Goal: Task Accomplishment & Management: Manage account settings

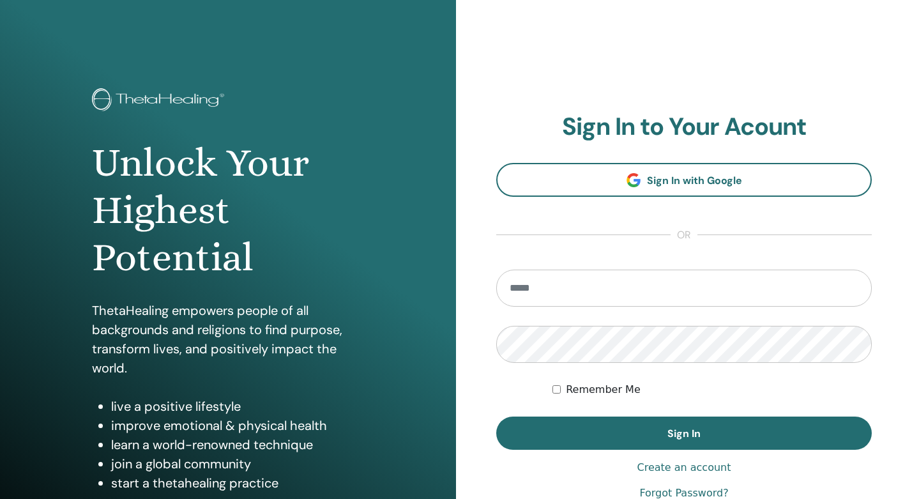
type input "**********"
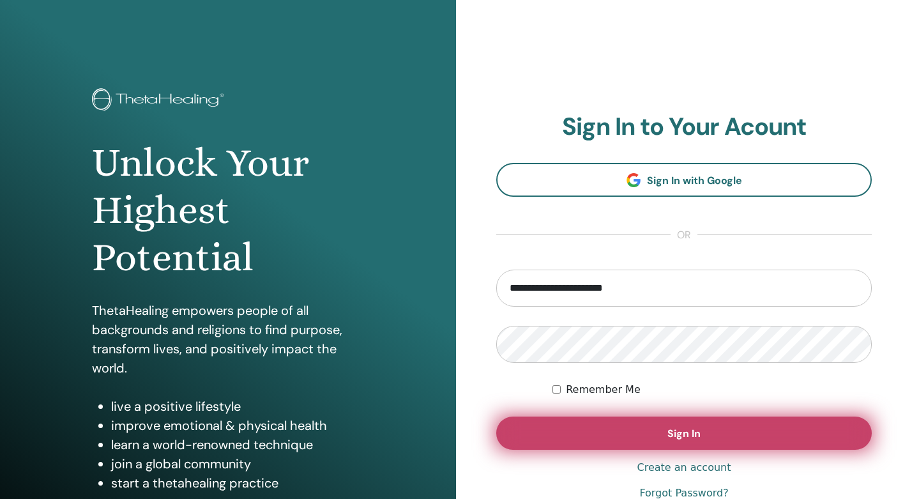
click at [630, 429] on button "Sign In" at bounding box center [684, 433] width 376 height 33
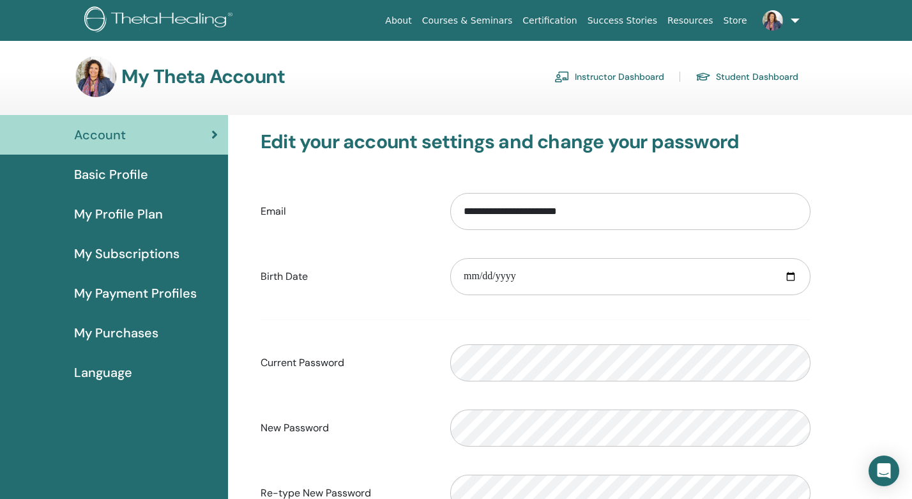
click at [599, 81] on link "Instructor Dashboard" at bounding box center [610, 76] width 110 height 20
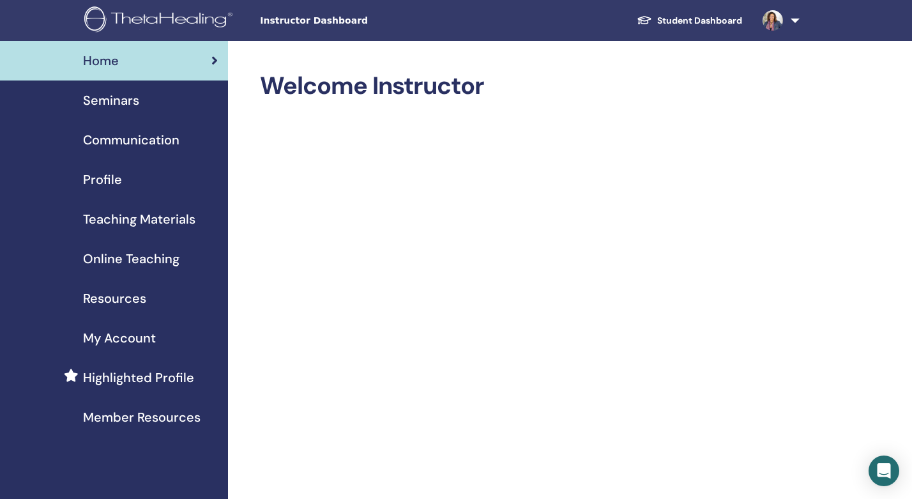
click at [116, 100] on span "Seminars" at bounding box center [111, 100] width 56 height 19
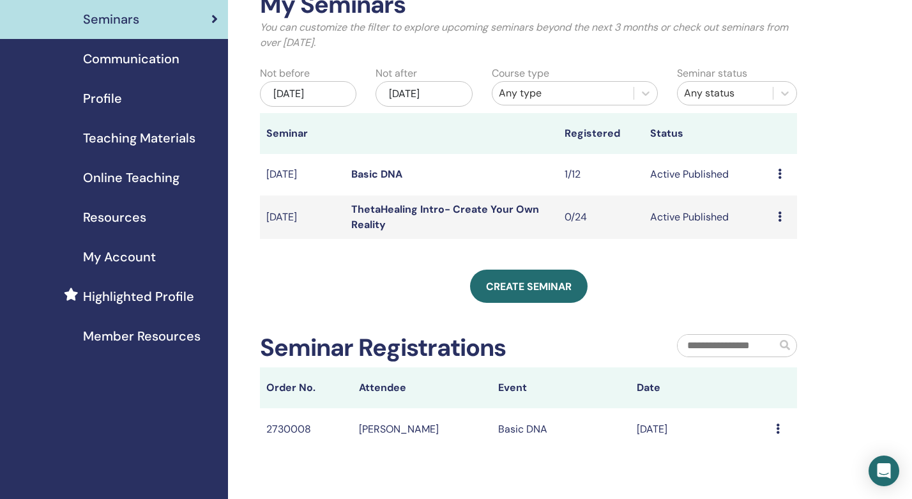
scroll to position [101, 0]
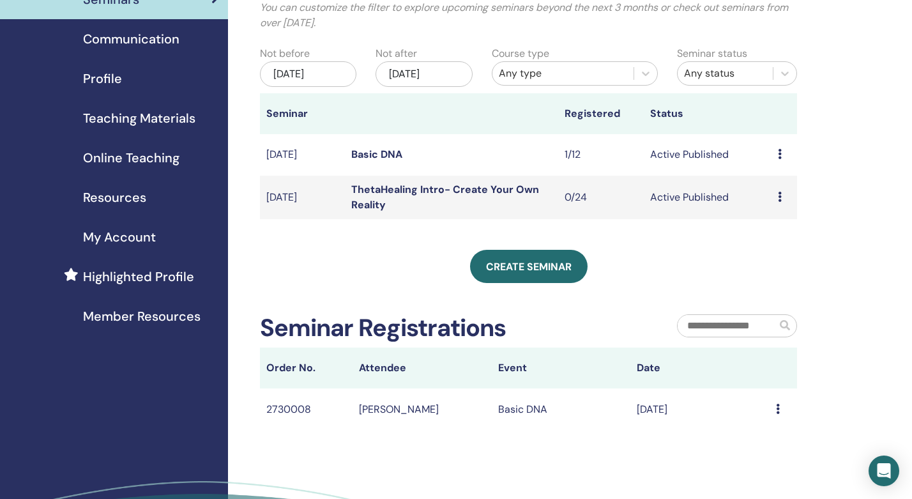
click at [778, 198] on icon at bounding box center [780, 197] width 4 height 10
click at [770, 226] on li "Edit" at bounding box center [774, 227] width 69 height 19
click at [778, 156] on icon at bounding box center [780, 154] width 4 height 10
click at [421, 144] on td "Basic DNA" at bounding box center [451, 155] width 213 height 42
click at [387, 157] on link "Basic DNA" at bounding box center [376, 154] width 51 height 13
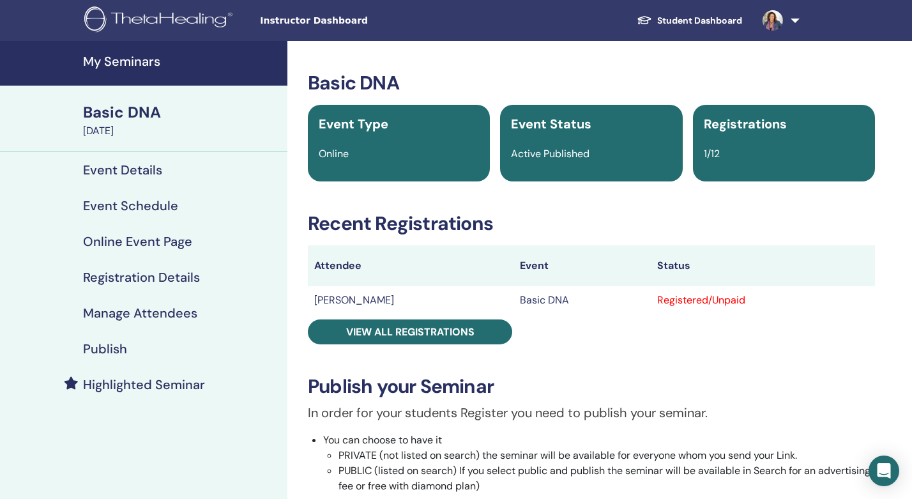
click at [107, 333] on link "Publish" at bounding box center [143, 349] width 287 height 36
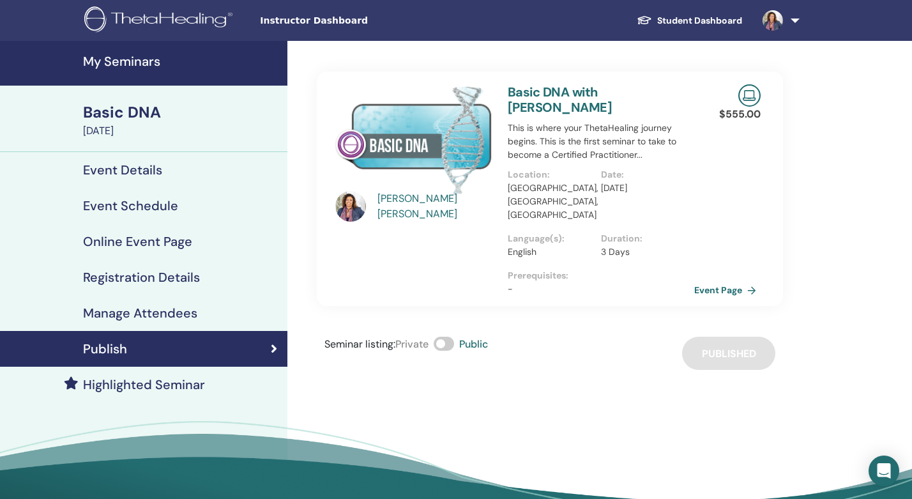
click at [128, 394] on link "Highlighted Seminar" at bounding box center [143, 385] width 287 height 36
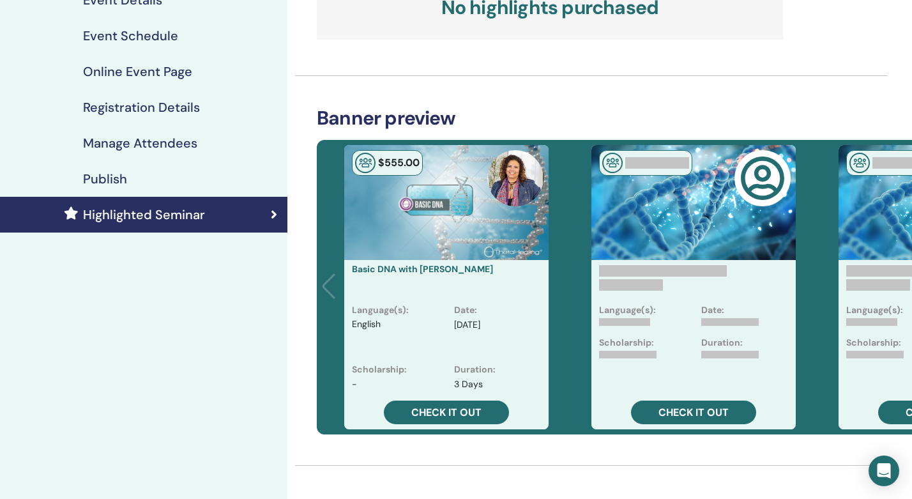
scroll to position [188, 0]
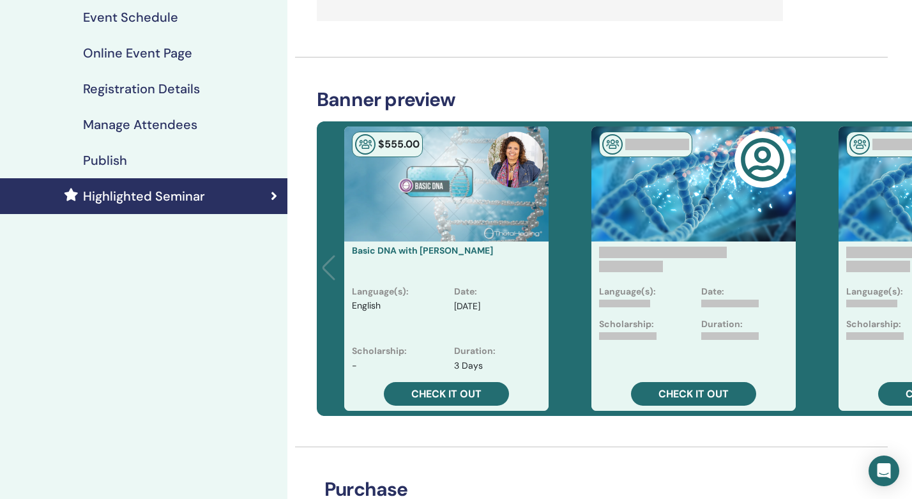
click at [180, 143] on link "Publish" at bounding box center [143, 160] width 287 height 36
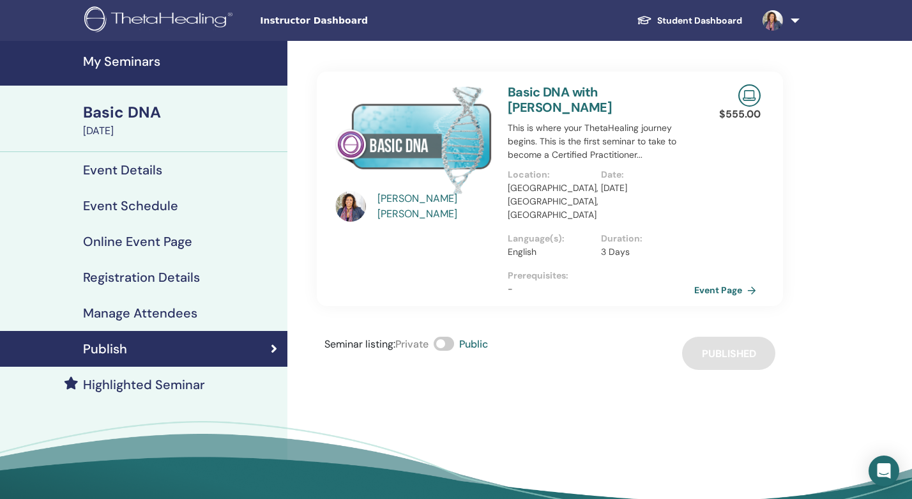
click at [174, 390] on h4 "Highlighted Seminar" at bounding box center [144, 384] width 122 height 15
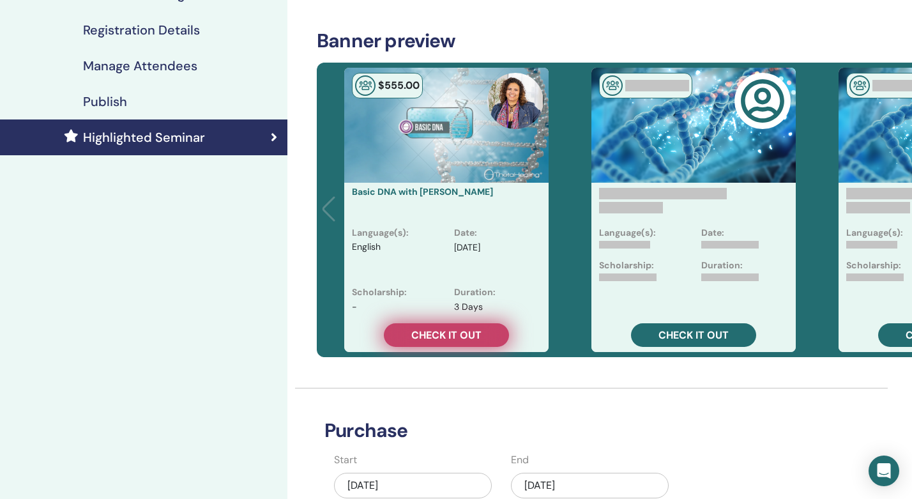
click at [456, 323] on link "Check it out" at bounding box center [446, 335] width 125 height 24
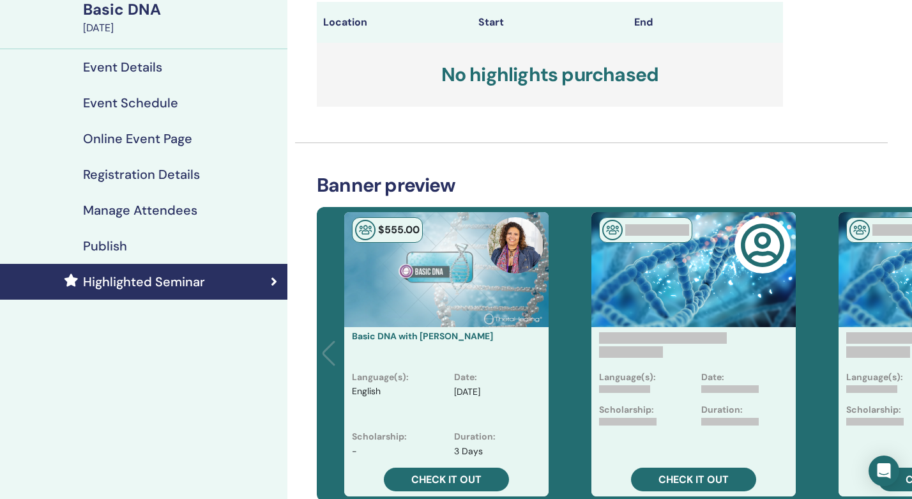
scroll to position [95, 0]
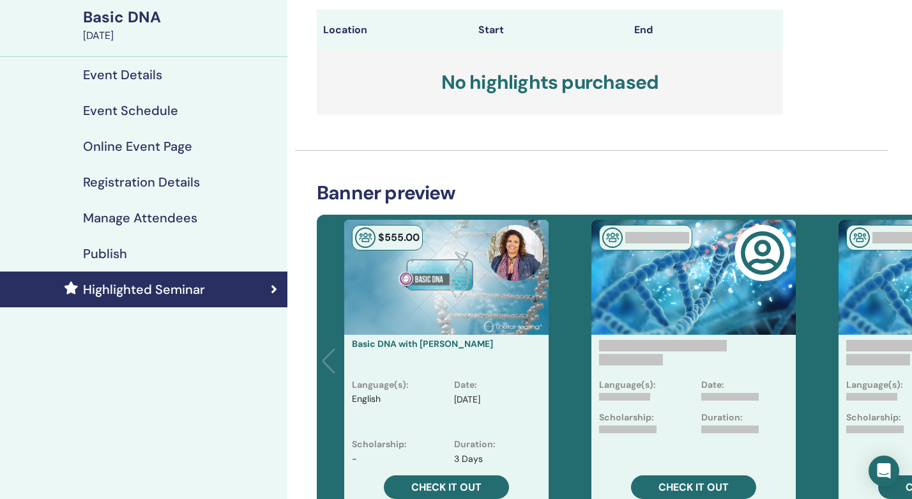
click at [117, 246] on h4 "Publish" at bounding box center [105, 253] width 44 height 15
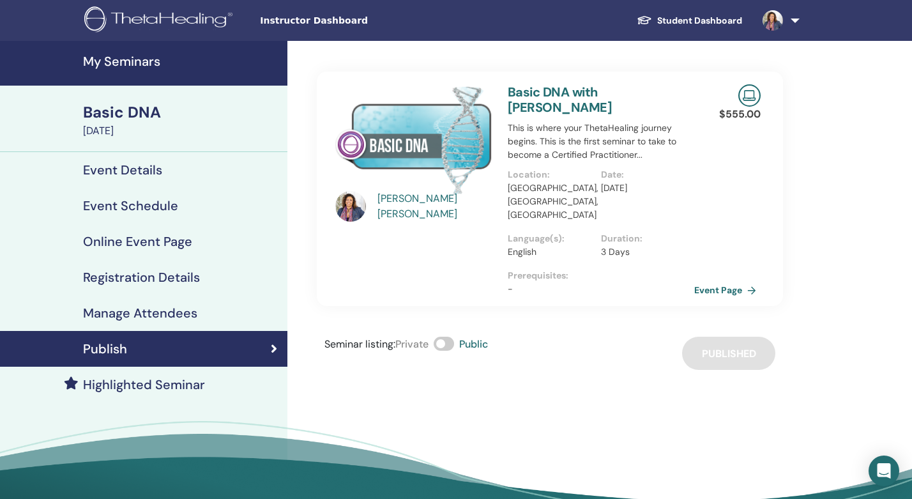
click at [611, 92] on link "Basic DNA with Megha Bradley" at bounding box center [560, 100] width 104 height 32
click at [712, 280] on link "Event Page" at bounding box center [729, 289] width 67 height 19
click at [160, 54] on h4 "My Seminars" at bounding box center [181, 61] width 197 height 15
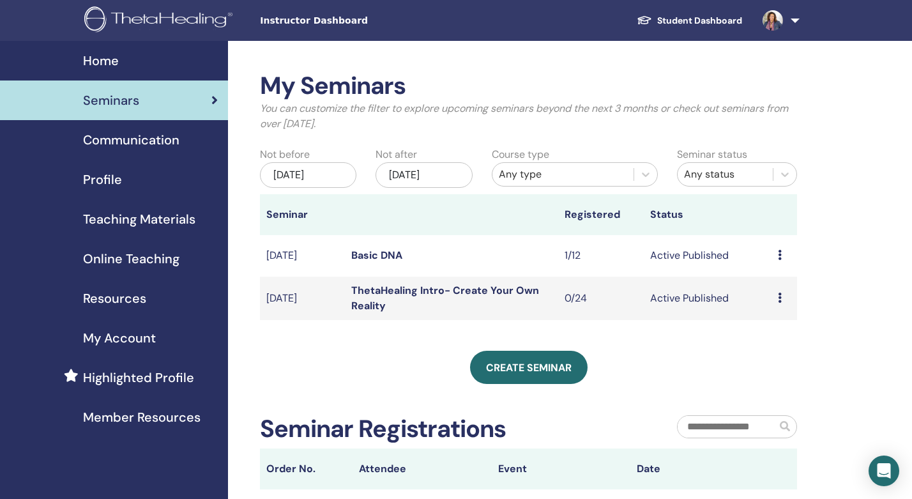
click at [770, 296] on td "Active Published" at bounding box center [708, 298] width 128 height 43
click at [783, 296] on div "Preview Edit Attendees Cancel" at bounding box center [784, 298] width 13 height 15
click at [776, 325] on li "Edit" at bounding box center [780, 325] width 69 height 19
click at [775, 298] on td "Preview Edit Attendees Cancel" at bounding box center [785, 298] width 26 height 43
click at [779, 295] on icon at bounding box center [780, 298] width 4 height 10
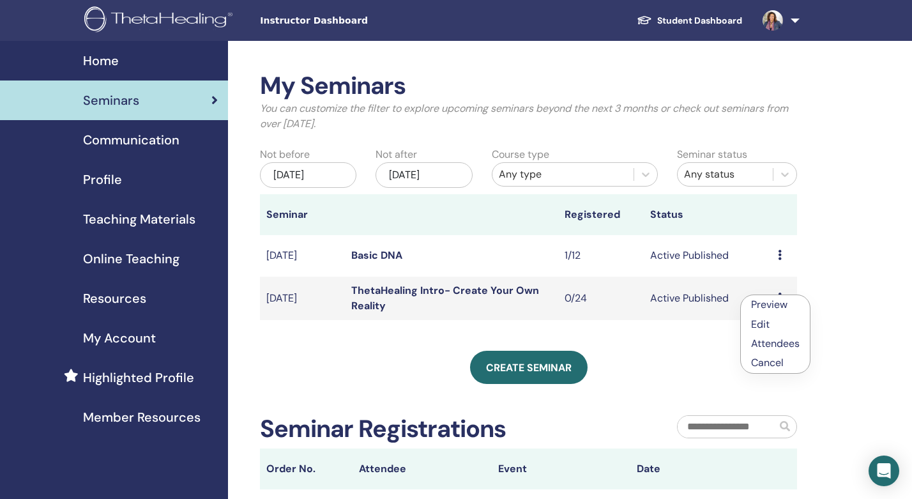
click at [756, 328] on link "Edit" at bounding box center [760, 324] width 19 height 13
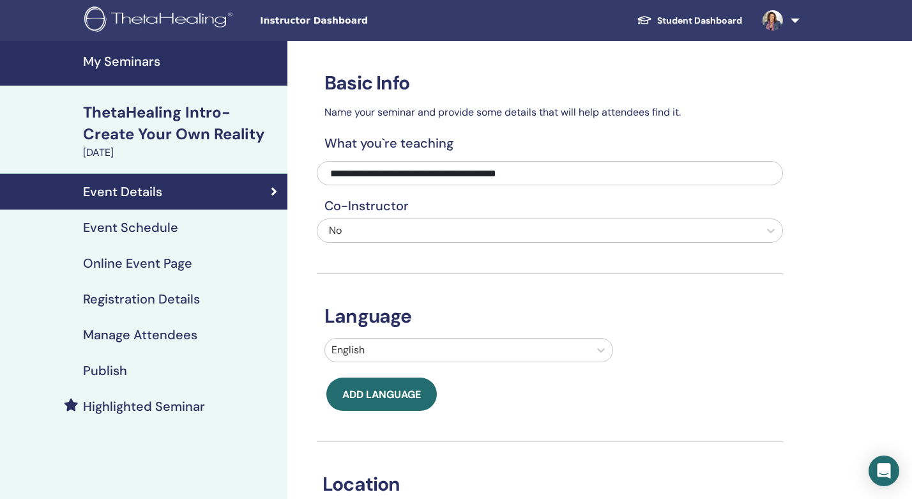
click at [155, 218] on link "Event Schedule" at bounding box center [143, 228] width 287 height 36
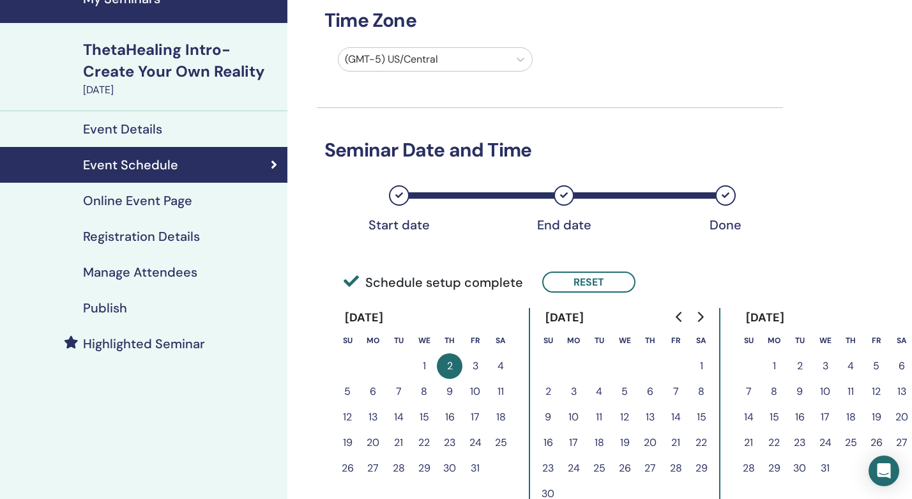
scroll to position [82, 0]
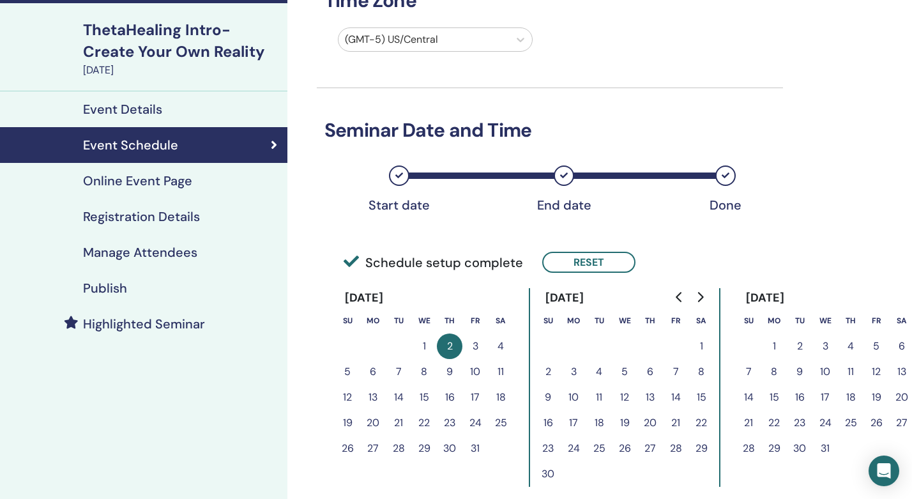
click at [477, 341] on button "3" at bounding box center [476, 346] width 26 height 26
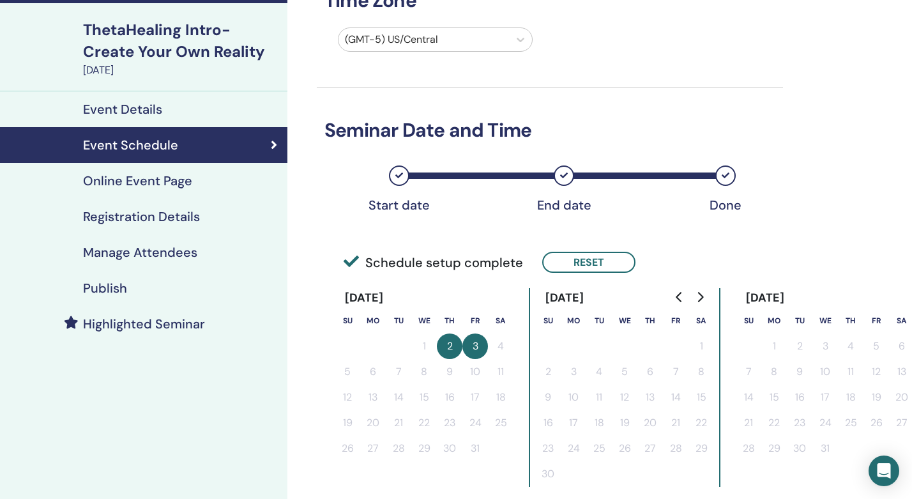
click at [451, 341] on button "2" at bounding box center [450, 346] width 26 height 26
click at [479, 348] on button "3" at bounding box center [476, 346] width 26 height 26
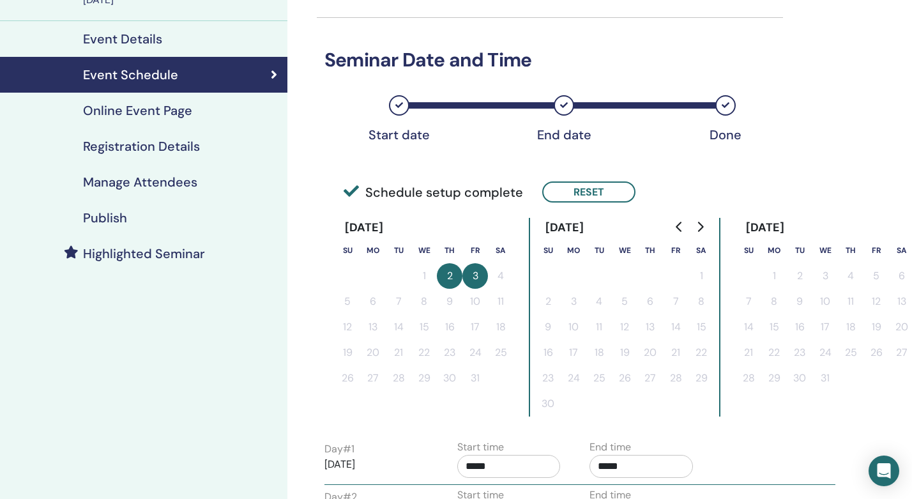
scroll to position [114, 0]
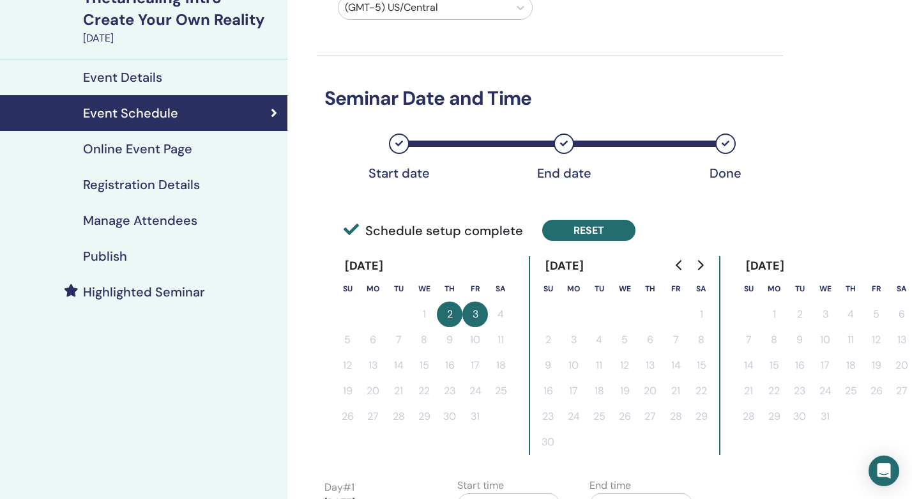
click at [568, 229] on button "Reset" at bounding box center [588, 230] width 93 height 21
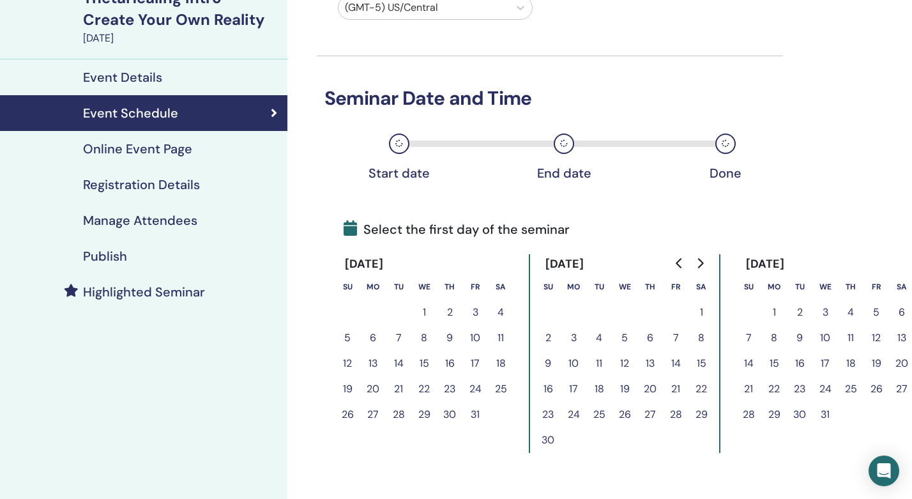
click at [471, 312] on button "3" at bounding box center [476, 313] width 26 height 26
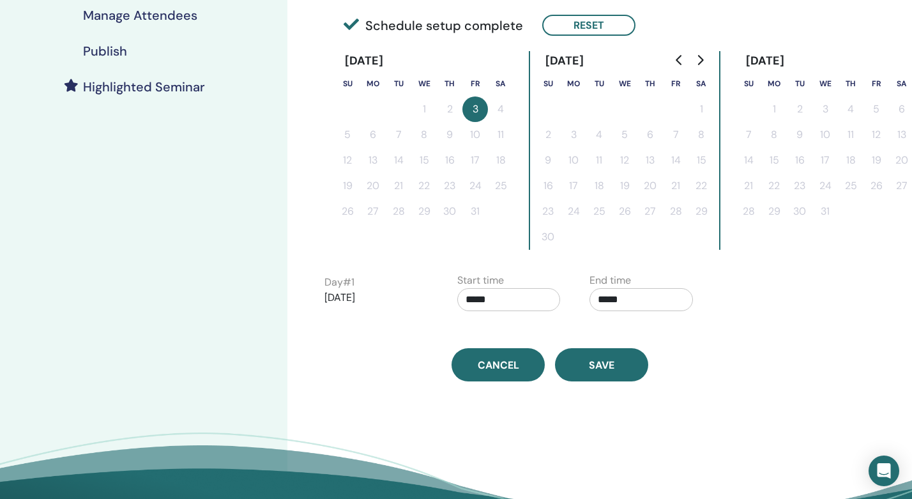
scroll to position [351, 0]
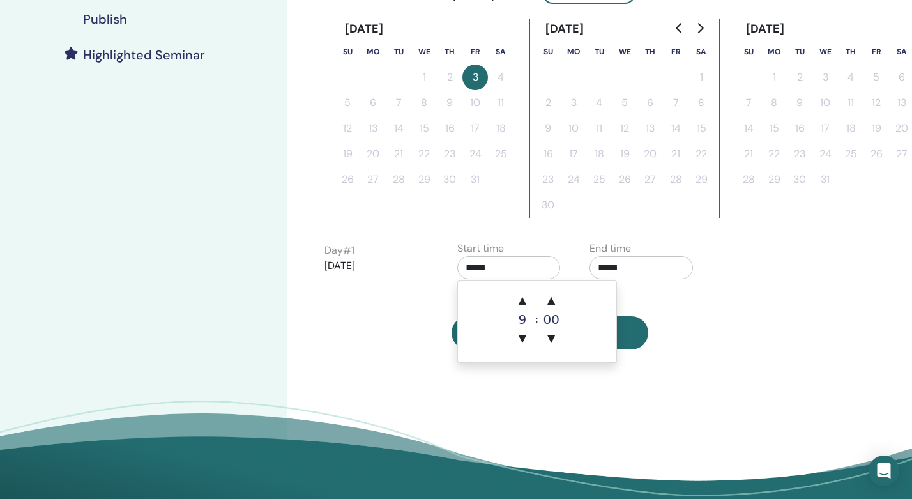
click at [499, 272] on input "*****" at bounding box center [508, 267] width 103 height 23
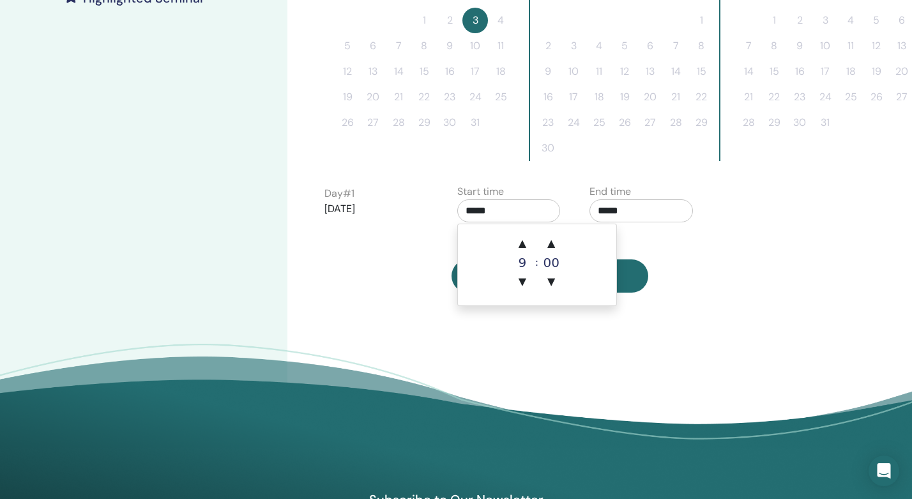
scroll to position [440, 0]
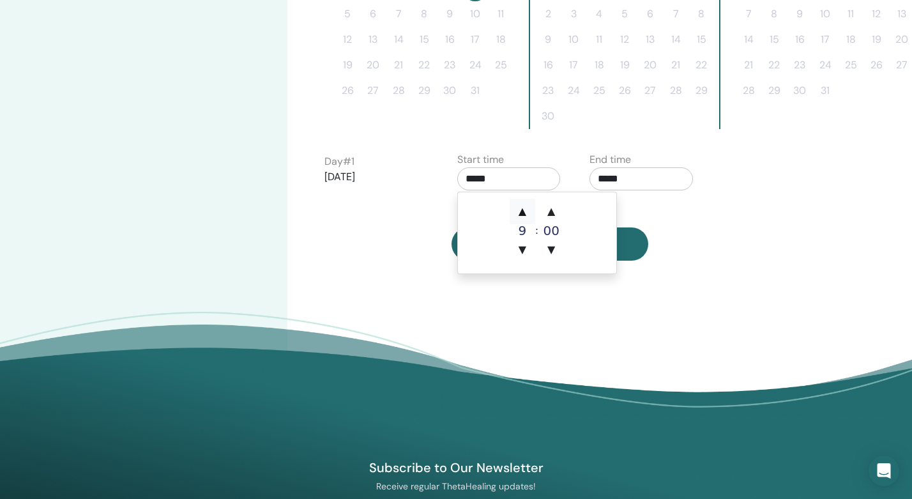
click at [521, 210] on span "▲" at bounding box center [523, 212] width 26 height 26
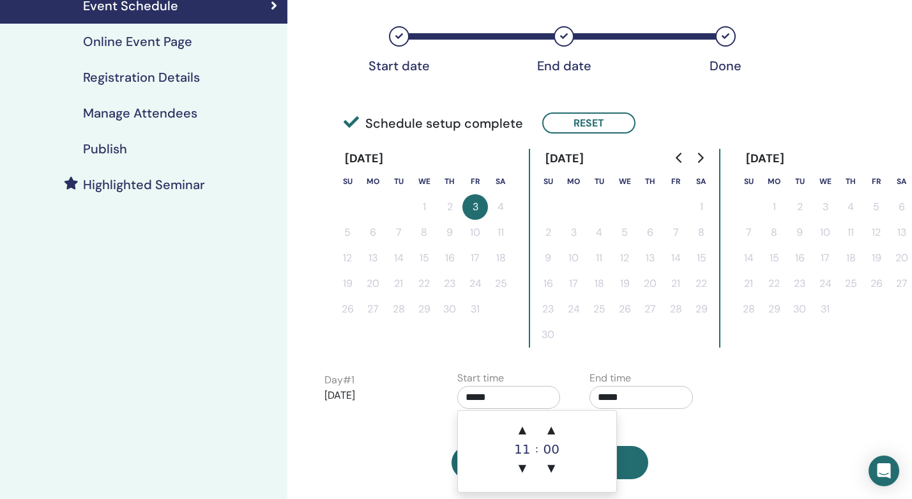
scroll to position [373, 0]
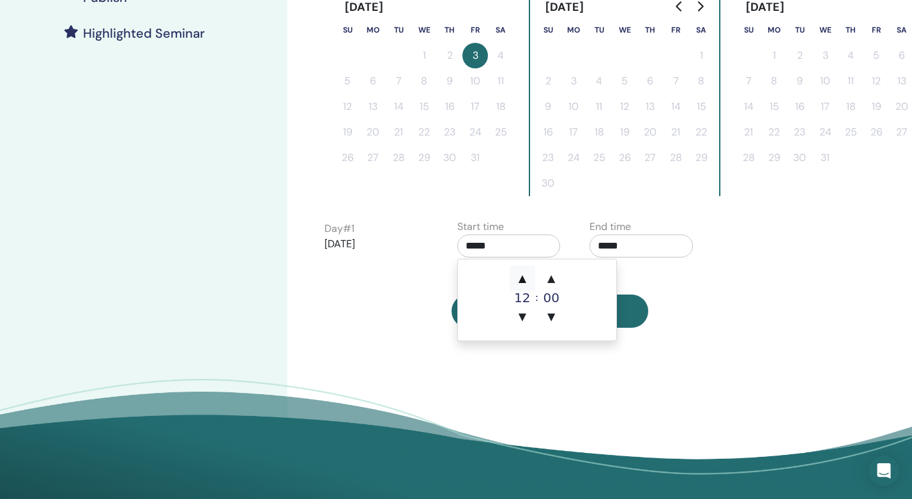
click at [522, 280] on span "▲" at bounding box center [523, 279] width 26 height 26
click at [522, 279] on span "▲" at bounding box center [523, 279] width 26 height 26
click at [522, 275] on span "▲" at bounding box center [523, 279] width 26 height 26
click at [524, 316] on span "▼" at bounding box center [523, 317] width 26 height 26
type input "*****"
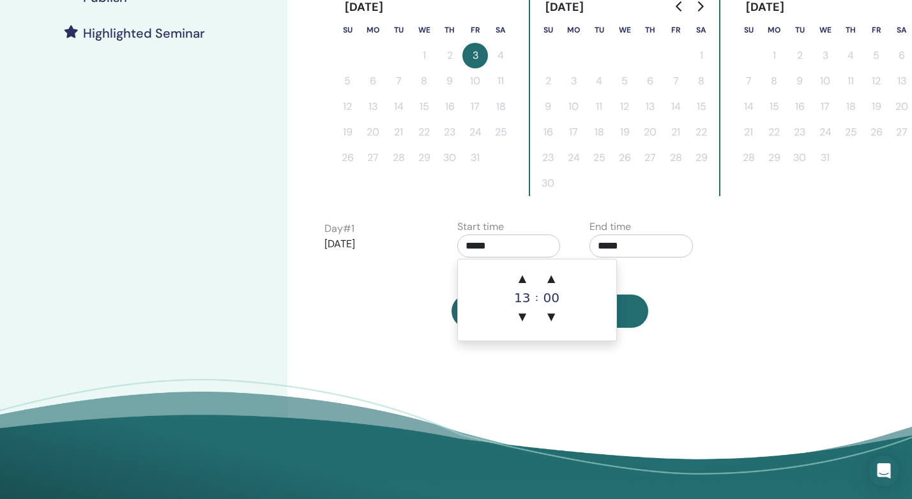
click at [606, 251] on input "*****" at bounding box center [641, 245] width 103 height 23
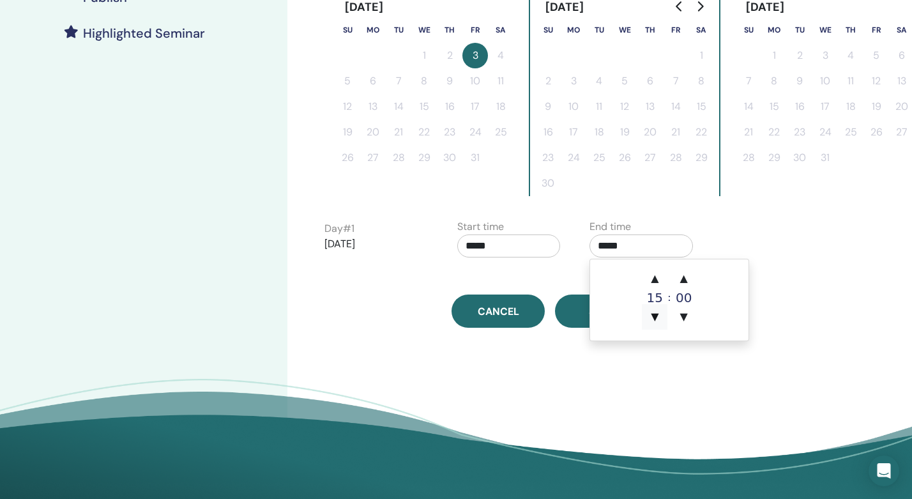
click at [651, 316] on span "▼" at bounding box center [655, 317] width 26 height 26
type input "*****"
click at [651, 316] on span "▼" at bounding box center [655, 317] width 26 height 26
click at [747, 230] on div "Day # 1 2025/10/03 Start time ***** End time *****" at bounding box center [580, 241] width 530 height 45
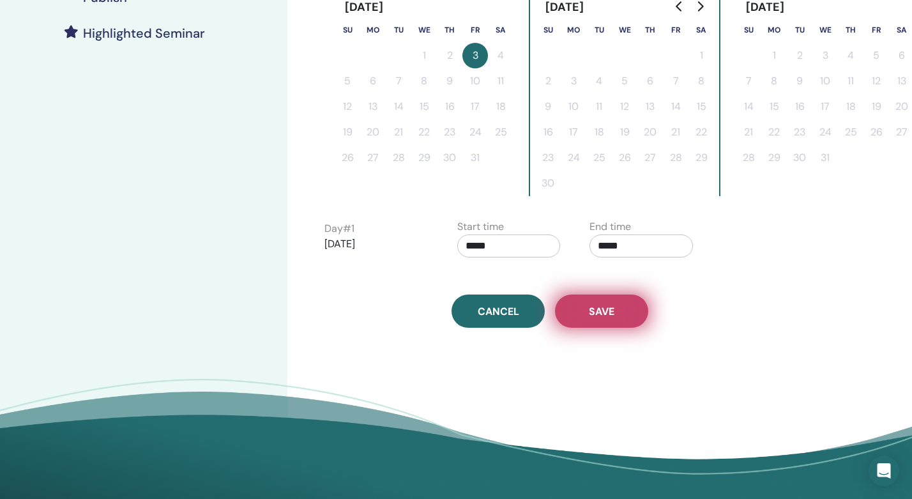
click at [606, 309] on span "Save" at bounding box center [602, 311] width 26 height 13
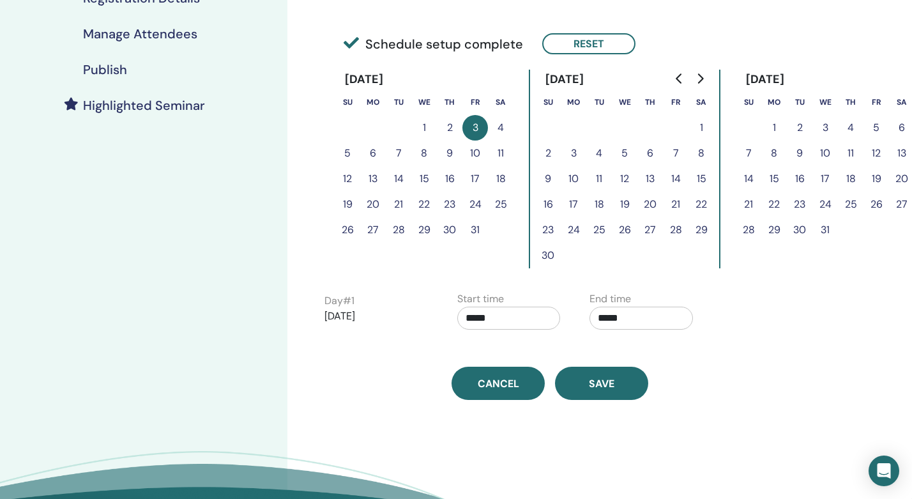
scroll to position [304, 0]
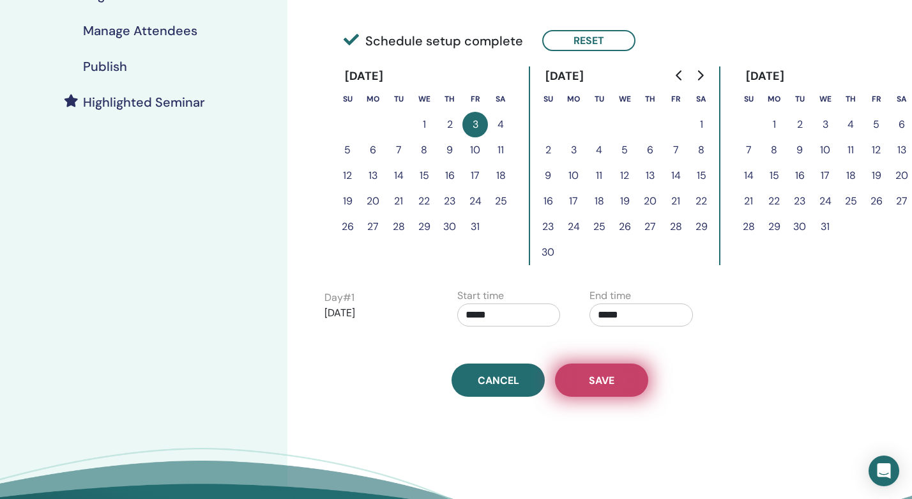
click at [589, 379] on span "Save" at bounding box center [602, 380] width 26 height 13
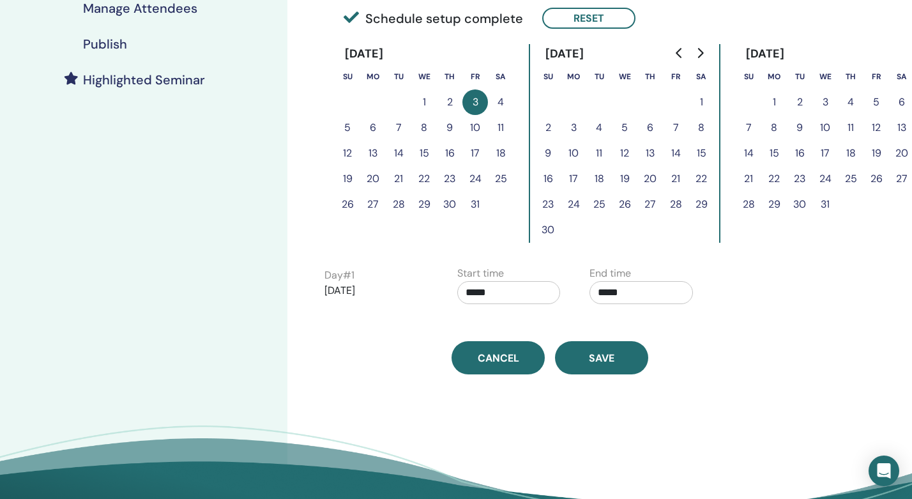
scroll to position [260, 0]
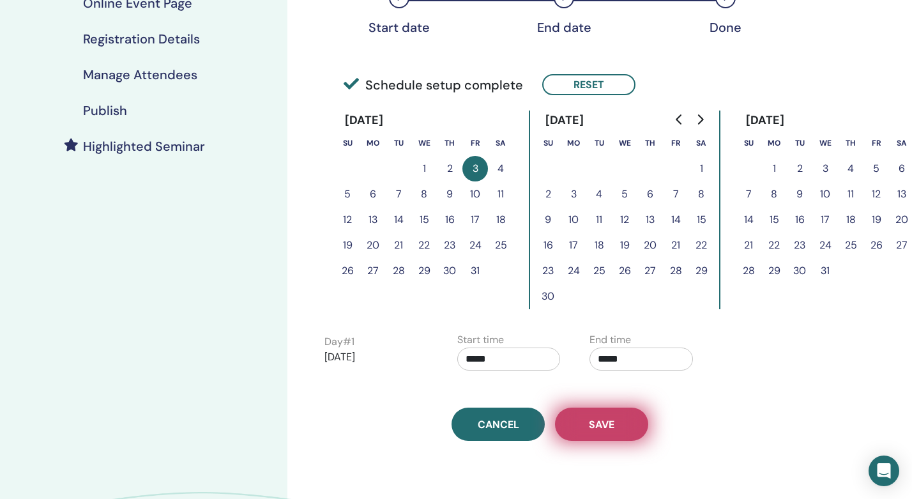
click at [609, 431] on button "Save" at bounding box center [601, 424] width 93 height 33
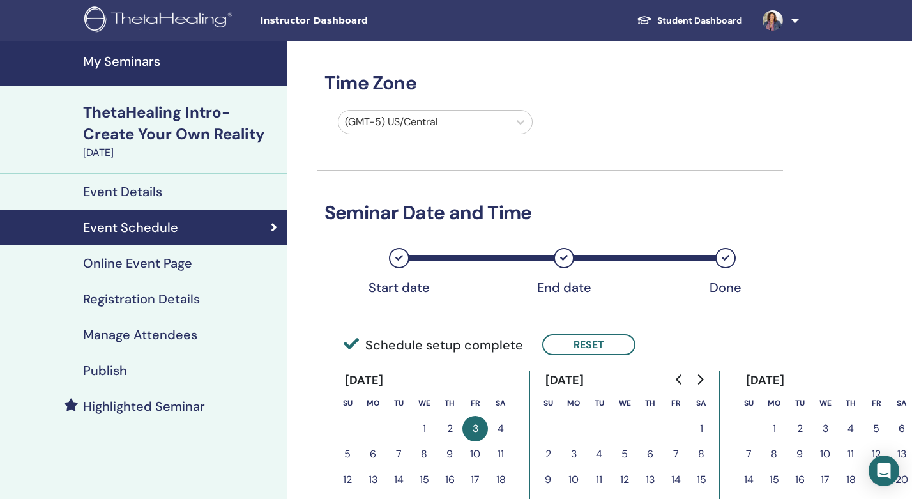
click at [196, 265] on div "Online Event Page" at bounding box center [143, 263] width 267 height 15
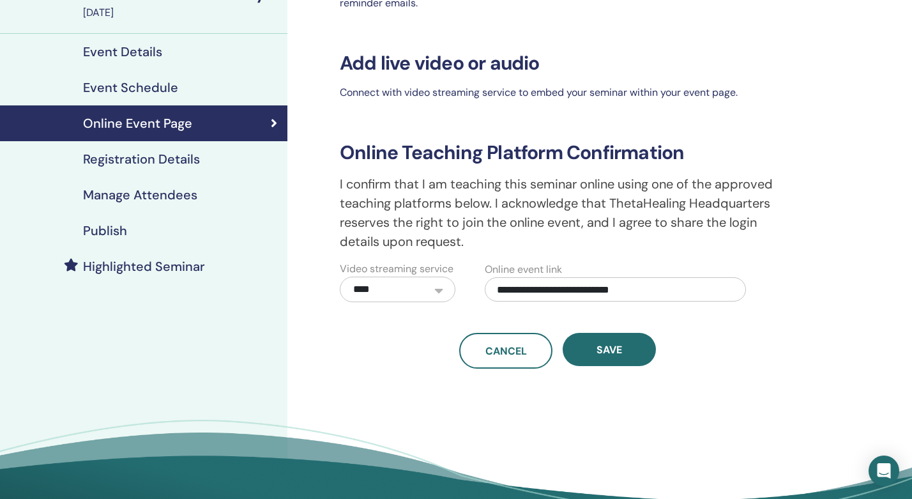
scroll to position [195, 0]
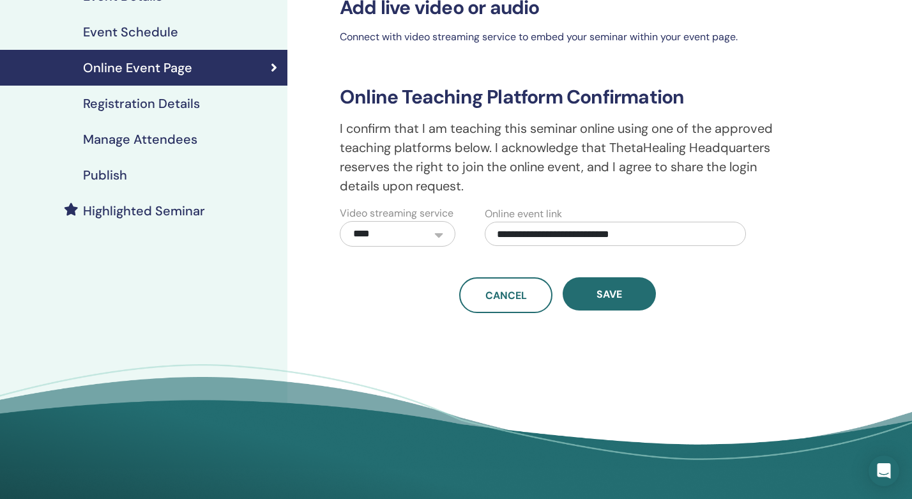
click at [134, 169] on div "Publish" at bounding box center [143, 174] width 267 height 15
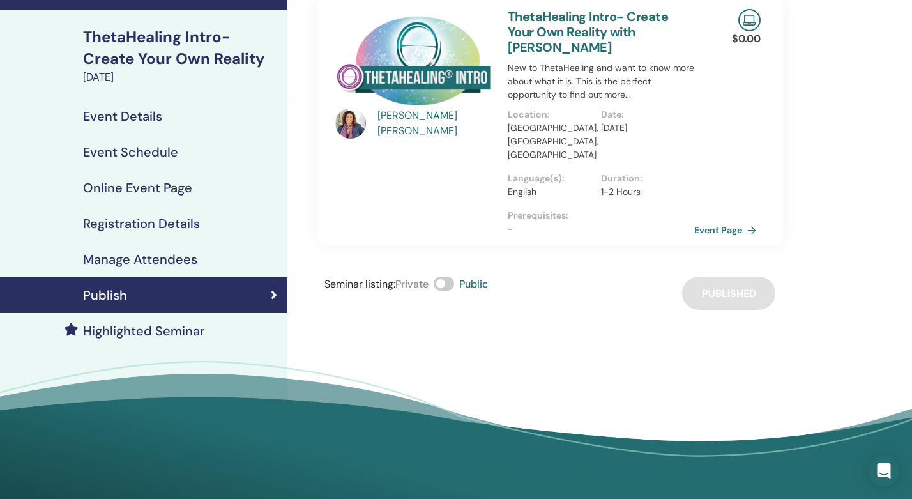
scroll to position [17, 0]
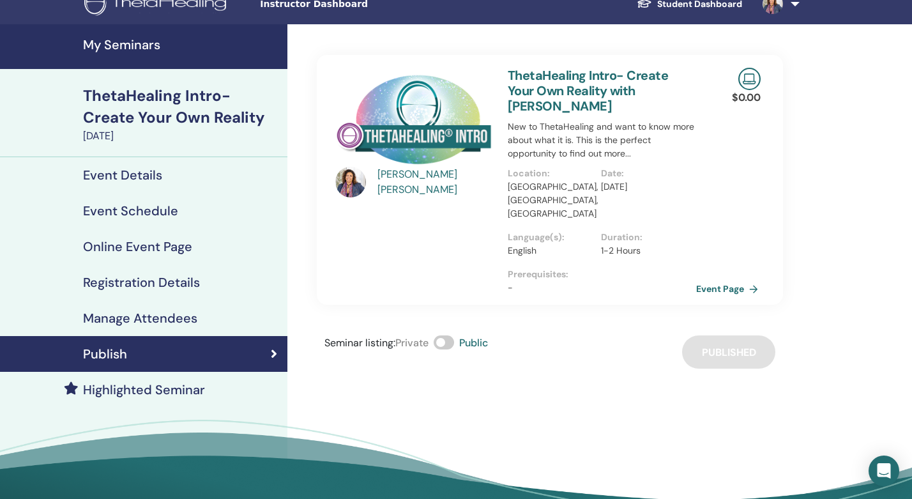
click at [713, 279] on link "Event Page" at bounding box center [729, 288] width 67 height 19
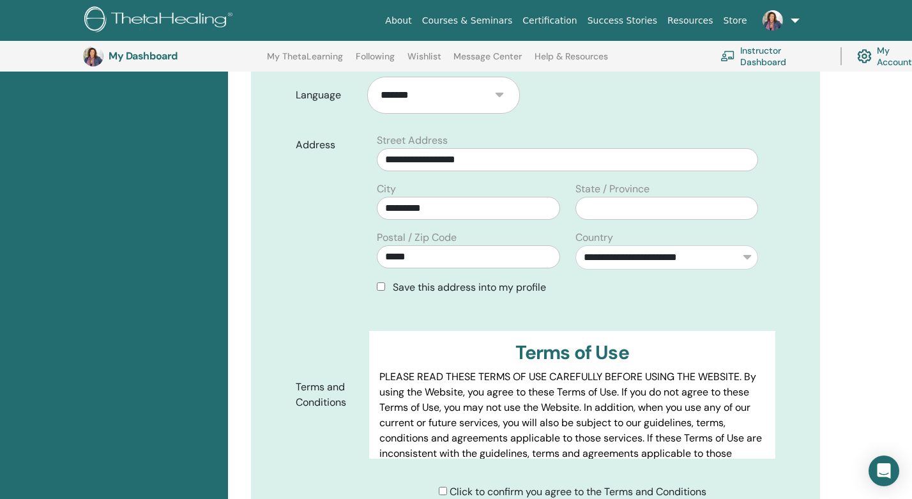
scroll to position [19, 0]
